Goal: Find contact information: Find contact information

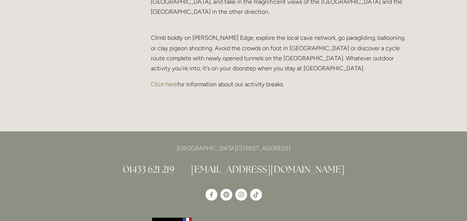
scroll to position [1672, 0]
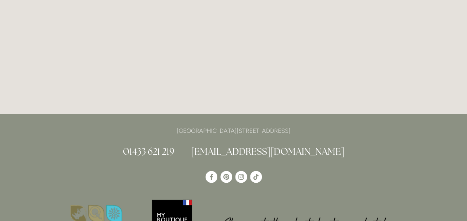
scroll to position [1969, 0]
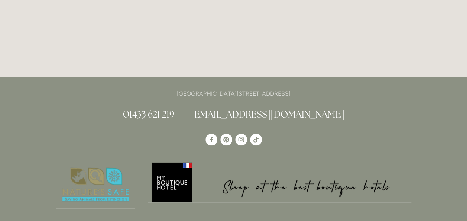
click at [273, 108] on link "[EMAIL_ADDRESS][DOMAIN_NAME]" at bounding box center [267, 114] width 153 height 12
click at [221, 108] on link "[EMAIL_ADDRESS][DOMAIN_NAME]" at bounding box center [267, 114] width 153 height 12
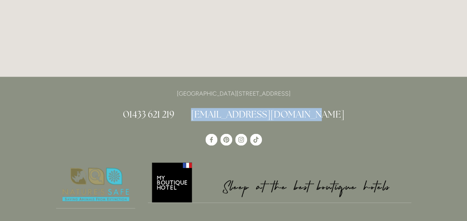
drag, startPoint x: 216, startPoint y: 74, endPoint x: 324, endPoint y: 72, distance: 108.1
click at [324, 108] on h2 "01433 621 219 [EMAIL_ADDRESS][DOMAIN_NAME]" at bounding box center [233, 114] width 355 height 13
drag, startPoint x: 324, startPoint y: 72, endPoint x: 311, endPoint y: 74, distance: 13.6
copy link "[EMAIL_ADDRESS][DOMAIN_NAME]"
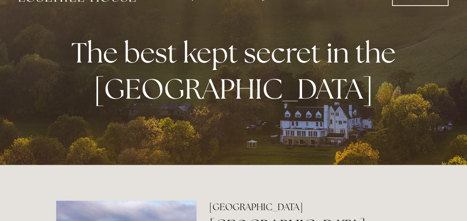
scroll to position [0, 0]
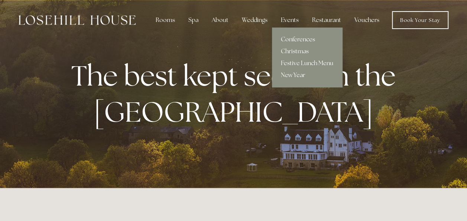
click at [291, 41] on link "Conferences" at bounding box center [307, 39] width 70 height 12
